Goal: Information Seeking & Learning: Learn about a topic

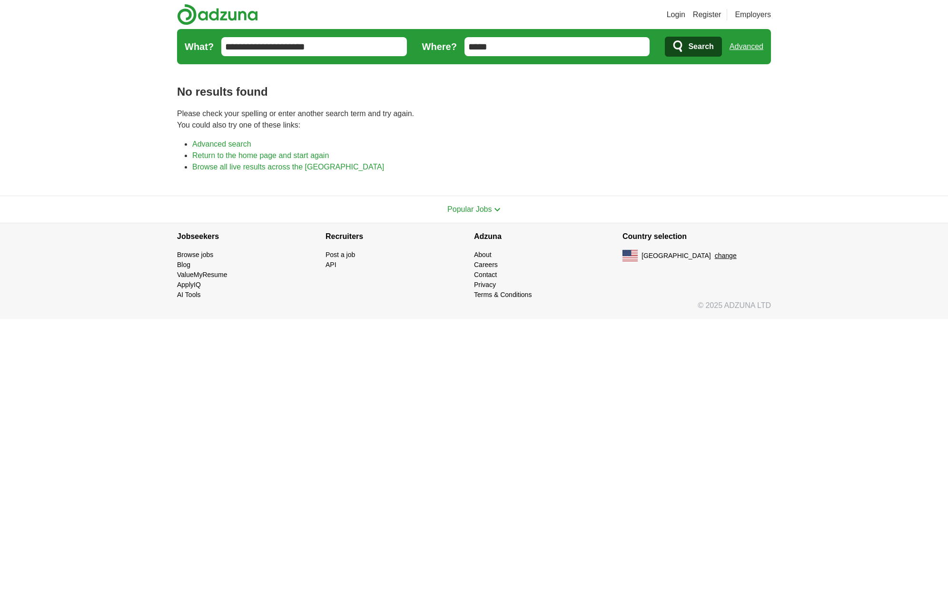
click at [200, 156] on link "Return to the home page and start again" at bounding box center [260, 155] width 137 height 8
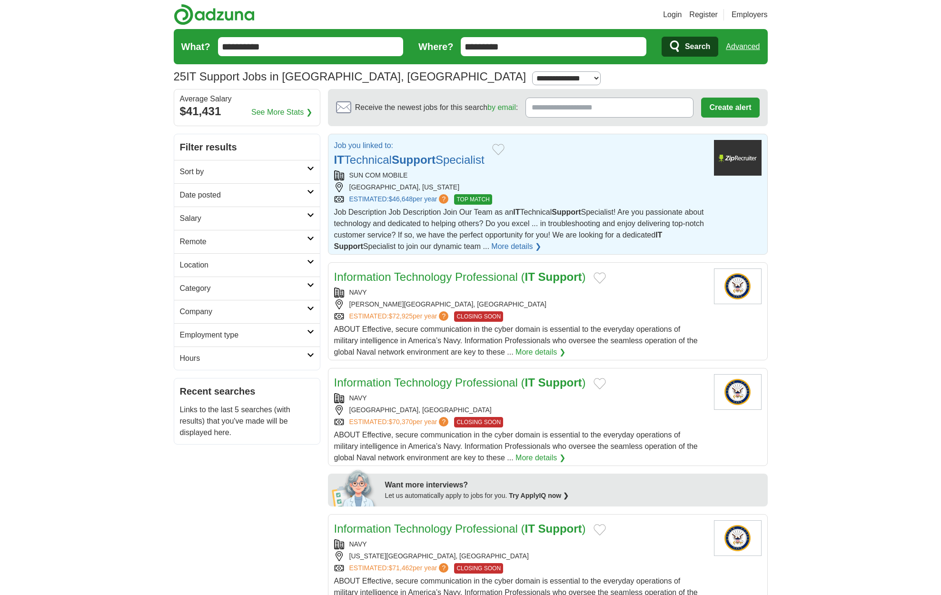
click at [435, 162] on strong "Support" at bounding box center [414, 159] width 44 height 13
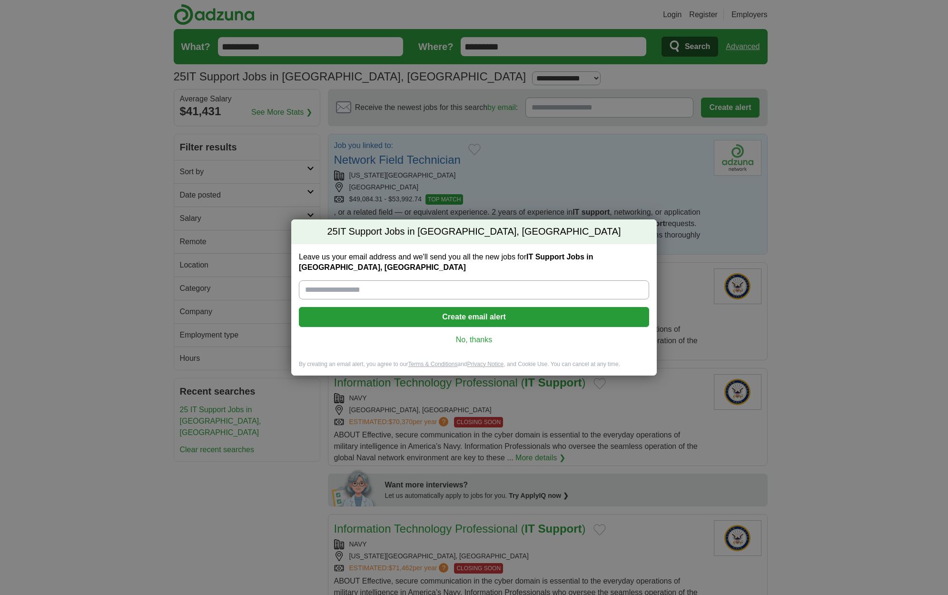
click at [484, 334] on link "No, thanks" at bounding box center [473, 339] width 335 height 10
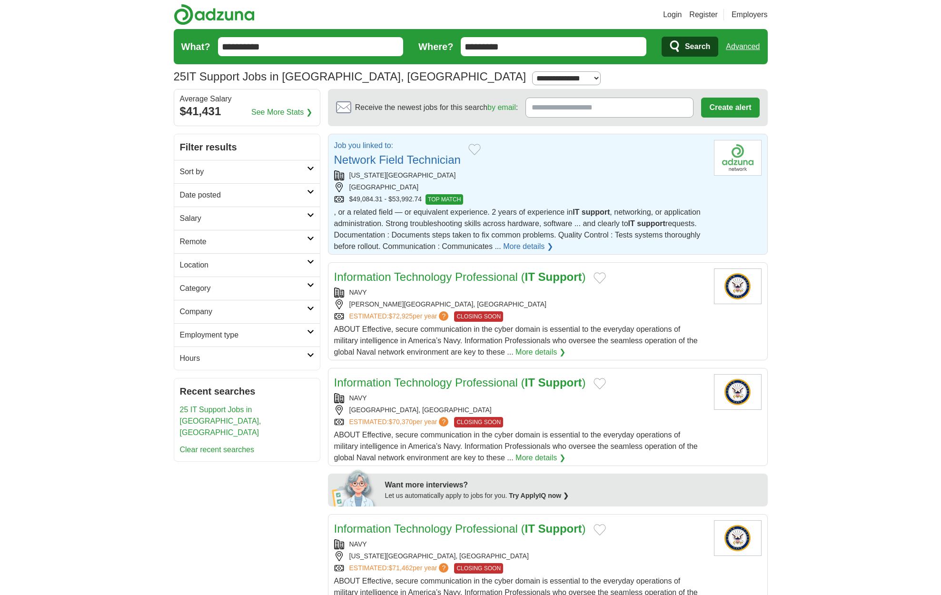
click at [401, 160] on link "Network Field Technician" at bounding box center [397, 159] width 127 height 13
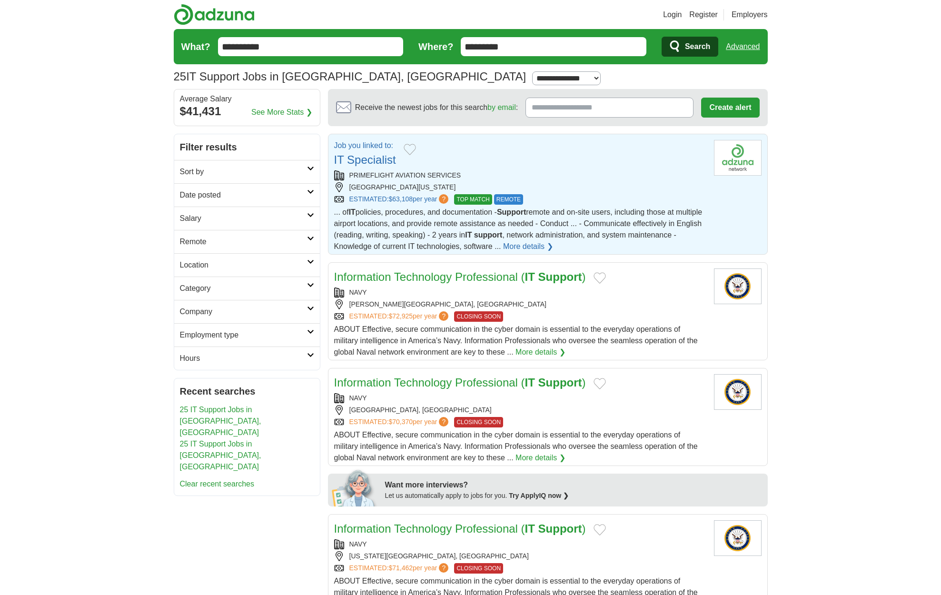
click at [371, 161] on link "IT Specialist" at bounding box center [365, 159] width 62 height 13
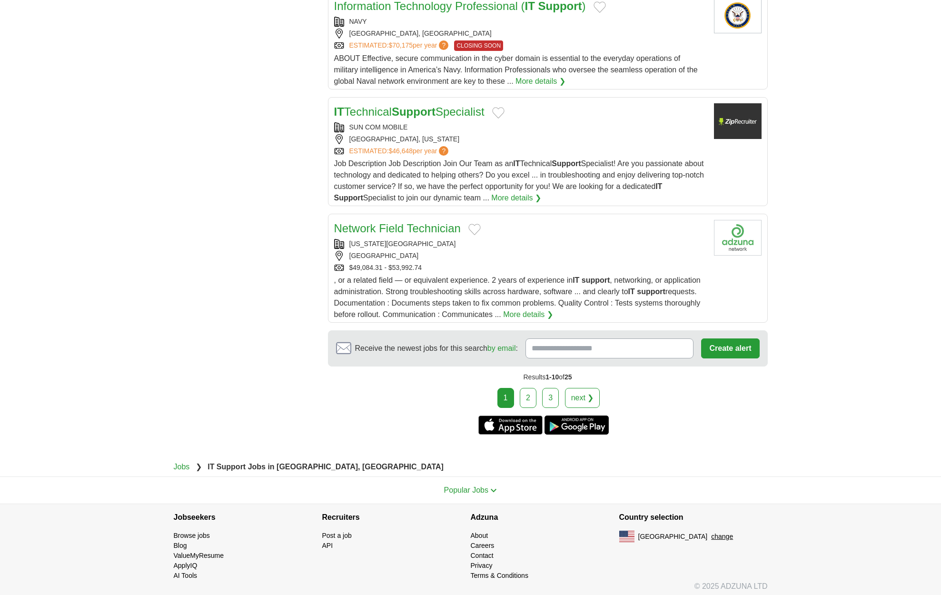
scroll to position [996, 0]
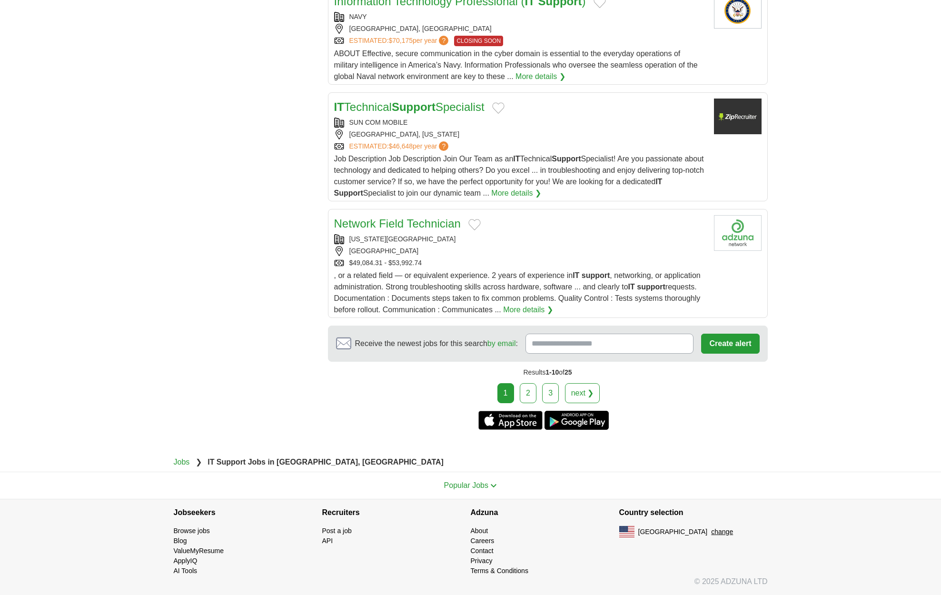
click at [577, 393] on link "next ❯" at bounding box center [582, 393] width 35 height 20
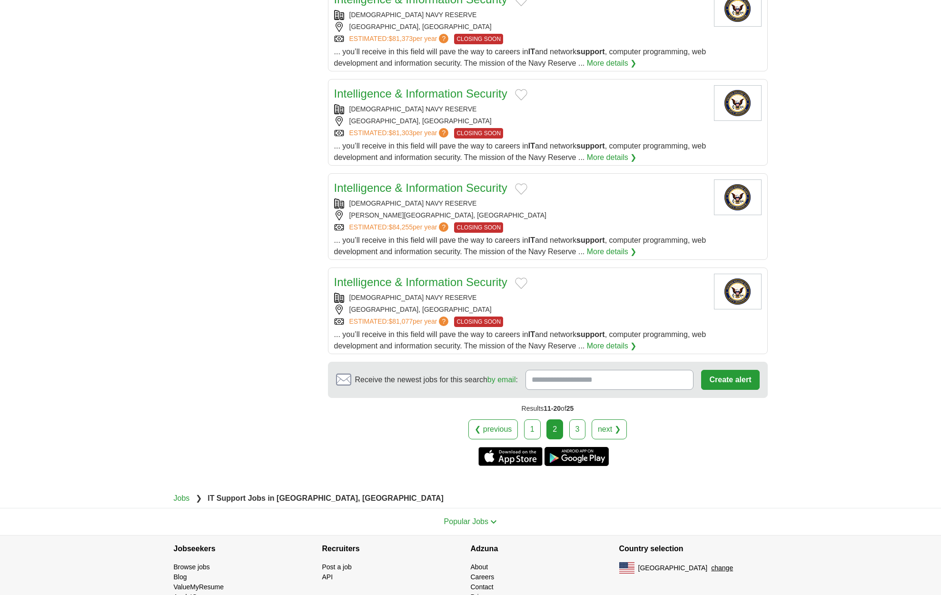
scroll to position [860, 0]
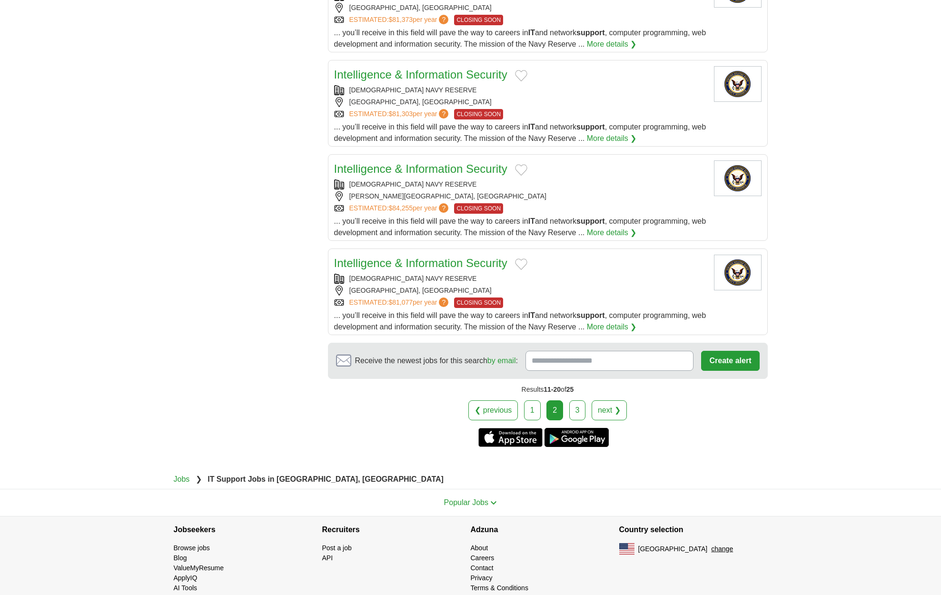
click at [605, 400] on link "next ❯" at bounding box center [608, 410] width 35 height 20
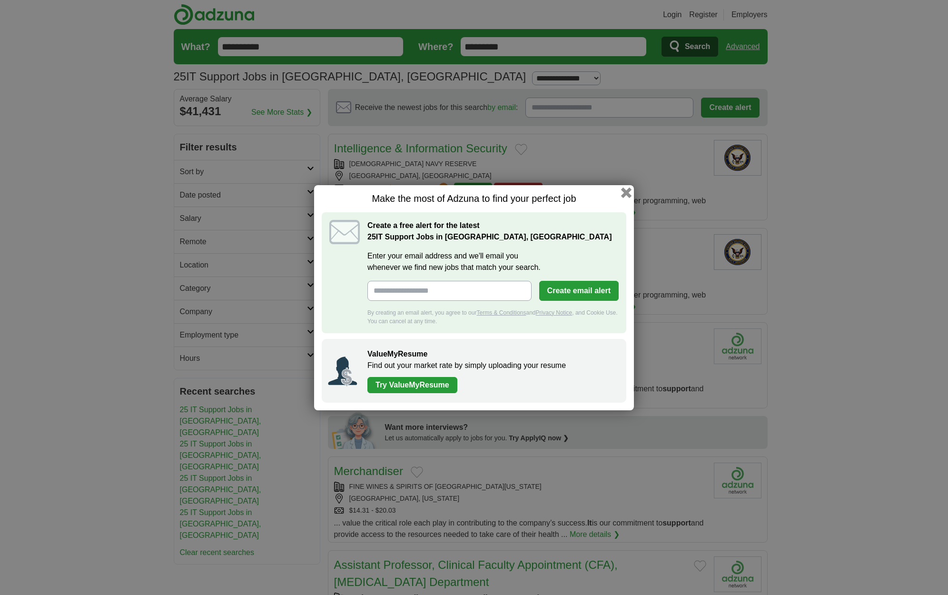
click at [629, 190] on button "button" at bounding box center [626, 192] width 10 height 10
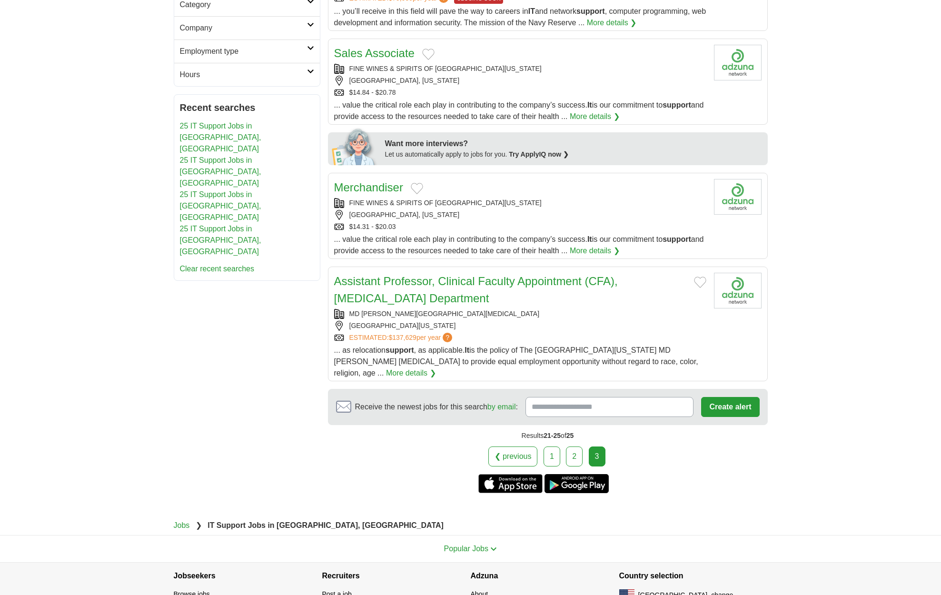
scroll to position [285, 0]
